Goal: Task Accomplishment & Management: Complete application form

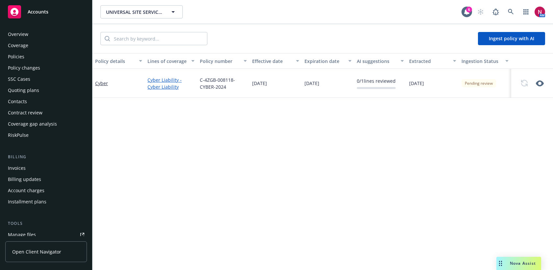
click at [20, 56] on div "Policies" at bounding box center [16, 56] width 16 height 11
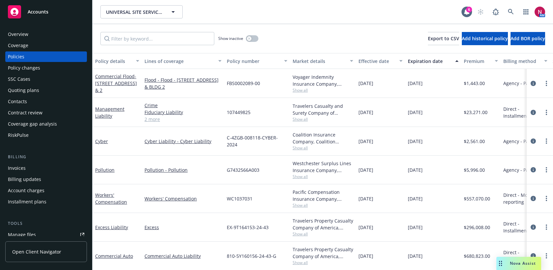
click at [28, 87] on div "Quoting plans" at bounding box center [23, 90] width 31 height 11
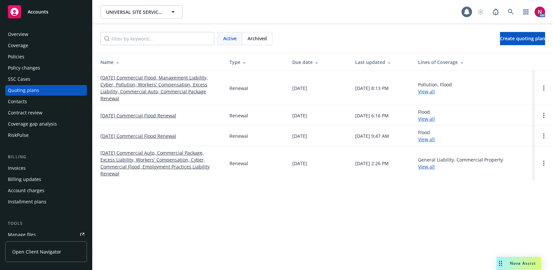
click at [155, 78] on link "[DATE] Commercial Flood, Management Liability, Cyber, Pollution, Workers' Compe…" at bounding box center [159, 88] width 118 height 28
click at [127, 75] on link "[DATE] Commercial Flood, Management Liability, Cyber, Pollution, Workers' Compe…" at bounding box center [159, 88] width 118 height 28
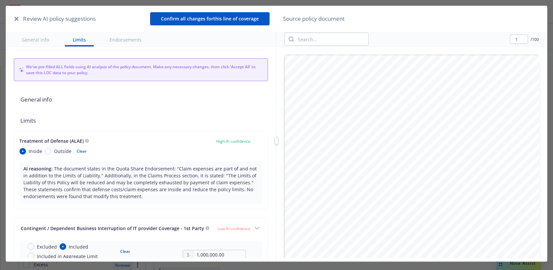
scroll to position [27, 0]
click at [17, 20] on icon "button" at bounding box center [16, 19] width 4 height 4
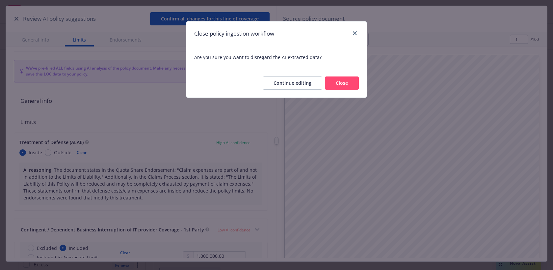
click at [334, 82] on button "Close" at bounding box center [342, 82] width 34 height 13
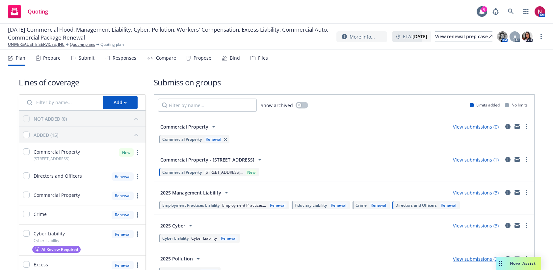
click at [90, 59] on div "Submit" at bounding box center [87, 57] width 16 height 5
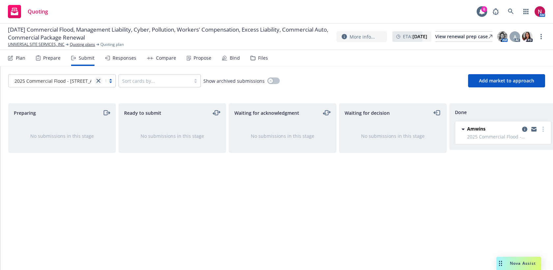
click at [97, 81] on icon "close" at bounding box center [98, 81] width 4 height 4
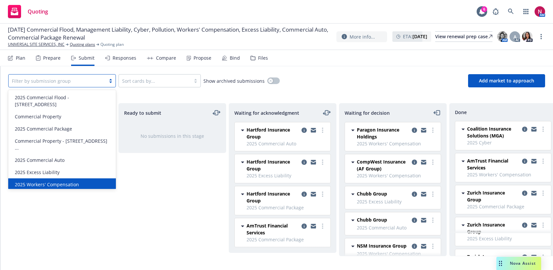
click at [78, 181] on div "2025 Workers' Compensation" at bounding box center [62, 184] width 100 height 7
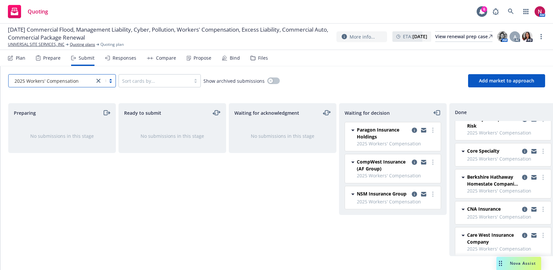
scroll to position [357, 0]
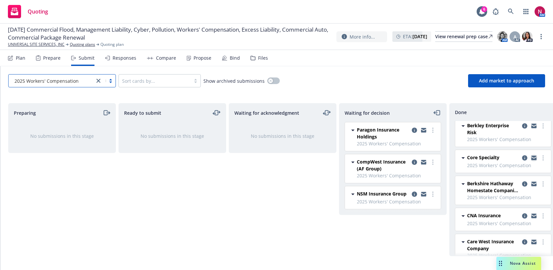
click at [535, 155] on icon "copy logging email" at bounding box center [533, 157] width 5 height 5
